Goal: Navigation & Orientation: Find specific page/section

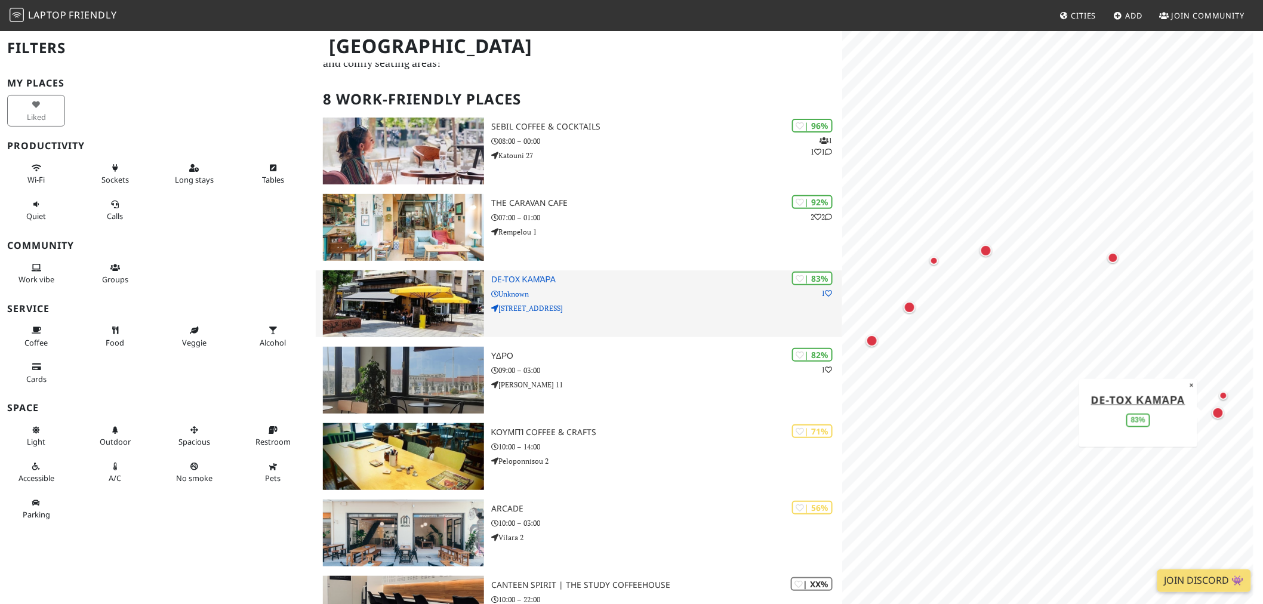
scroll to position [66, 0]
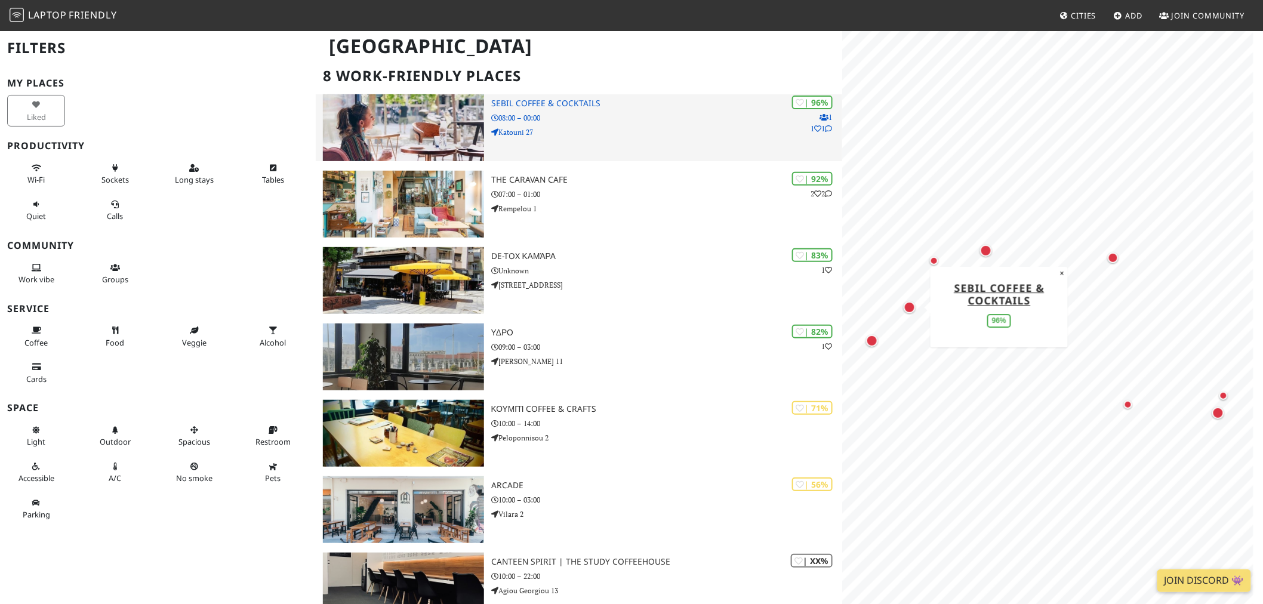
click at [440, 114] on img at bounding box center [403, 127] width 161 height 67
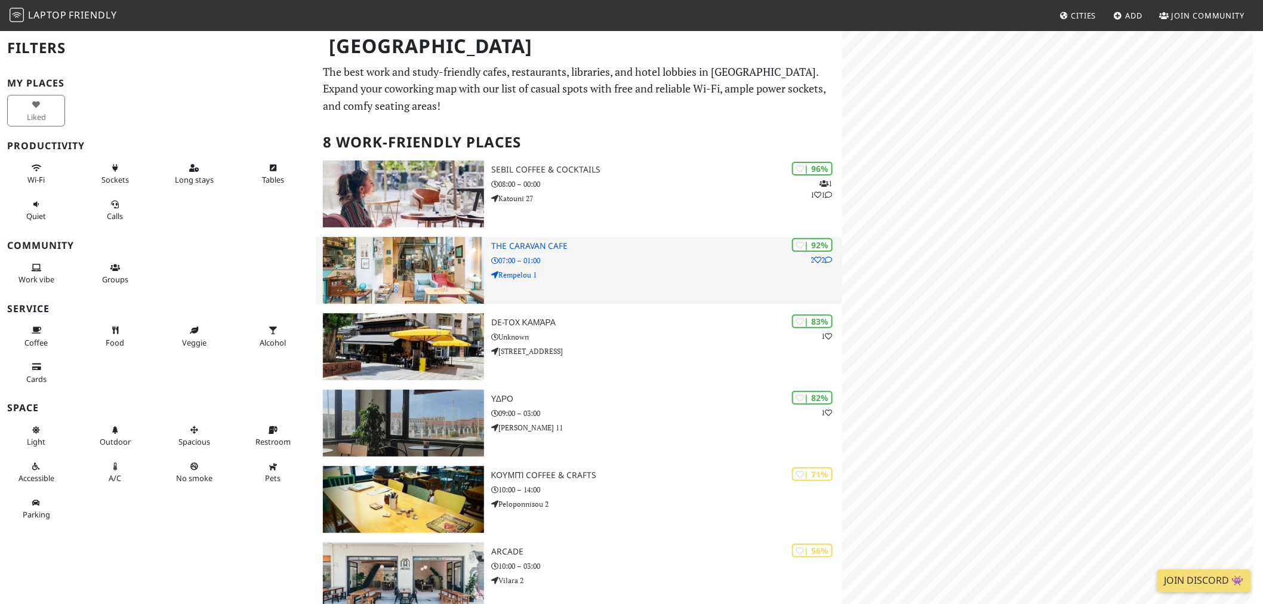
scroll to position [244, 0]
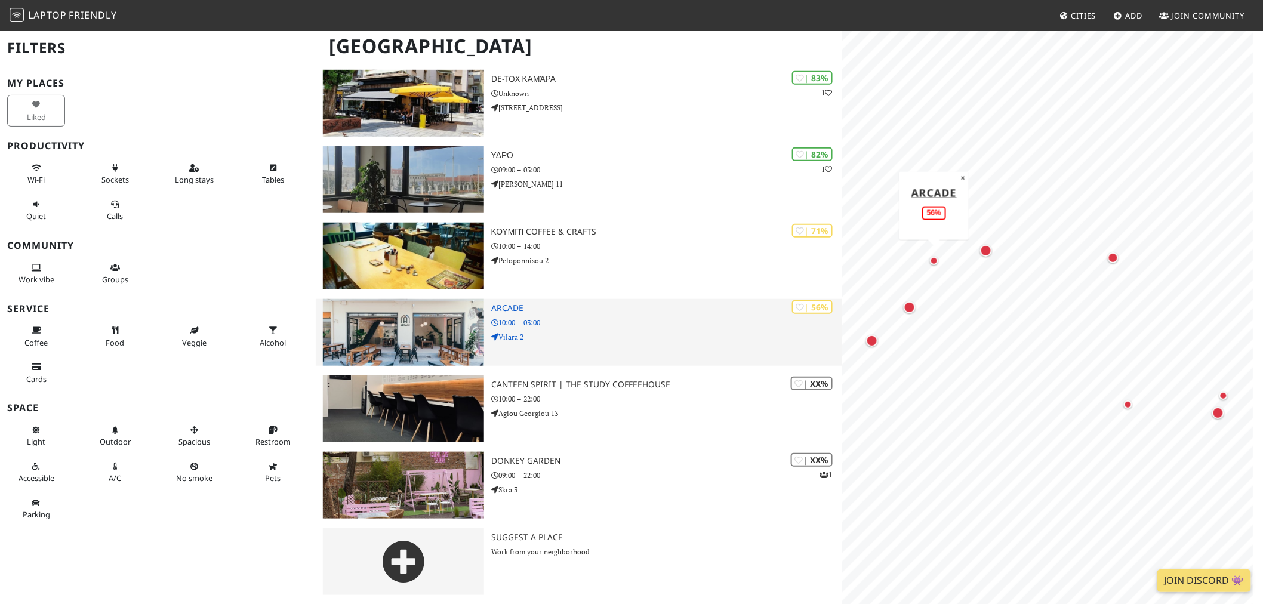
click at [421, 321] on img at bounding box center [403, 332] width 161 height 67
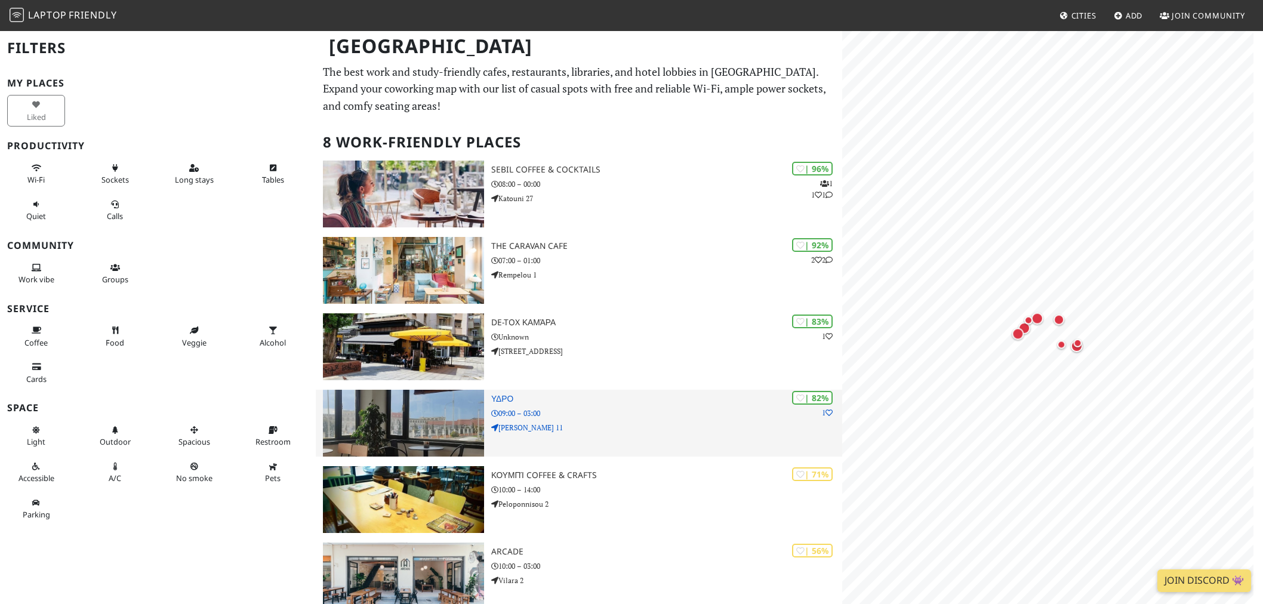
scroll to position [244, 0]
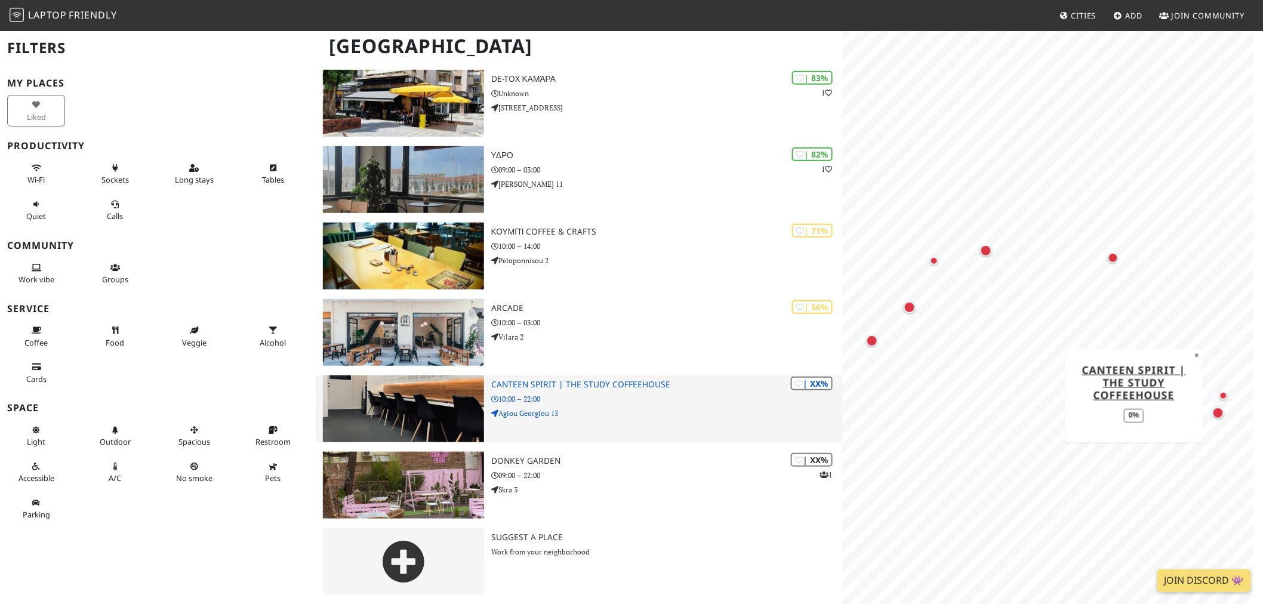
click at [424, 395] on img at bounding box center [403, 408] width 161 height 67
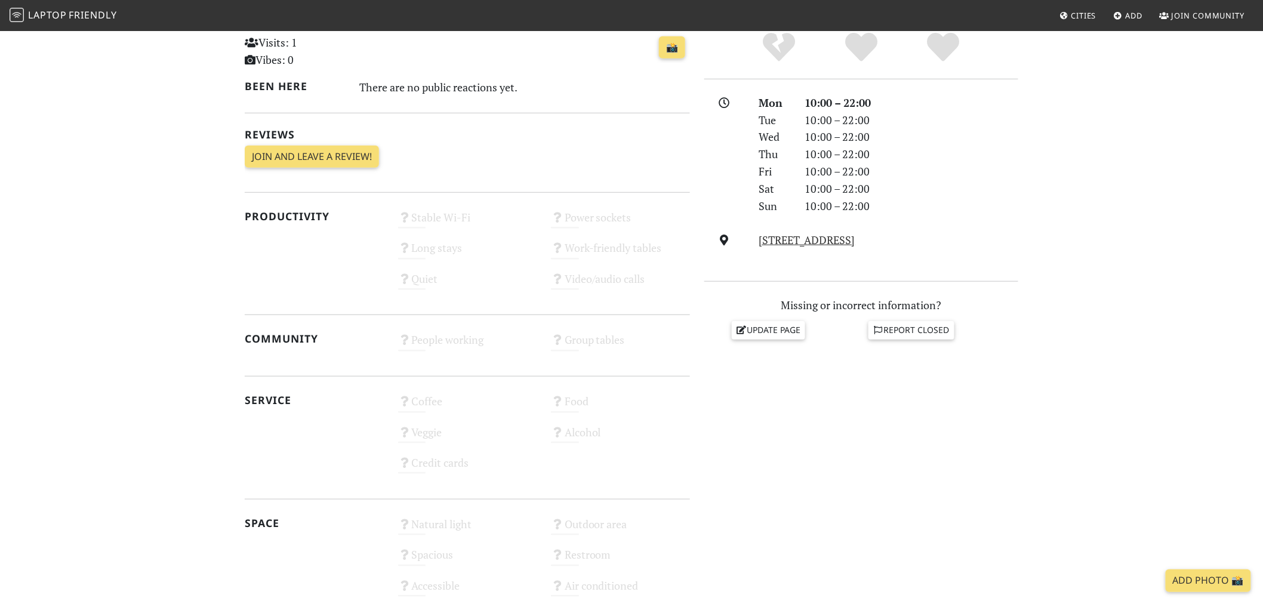
scroll to position [464, 0]
